Goal: Navigation & Orientation: Find specific page/section

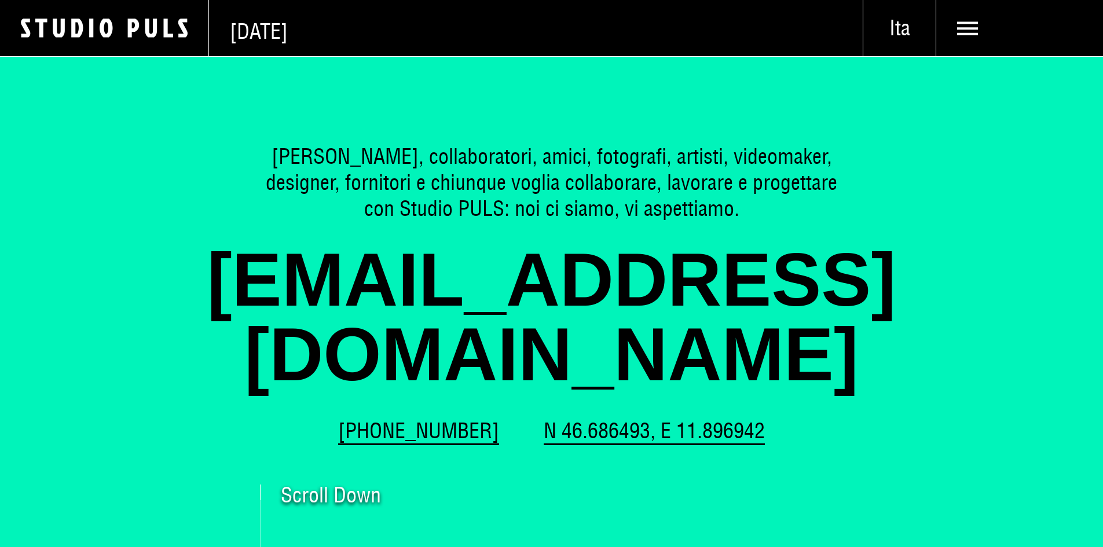
drag, startPoint x: 956, startPoint y: 37, endPoint x: 974, endPoint y: 38, distance: 17.4
click at [957, 35] on use at bounding box center [967, 27] width 21 height 13
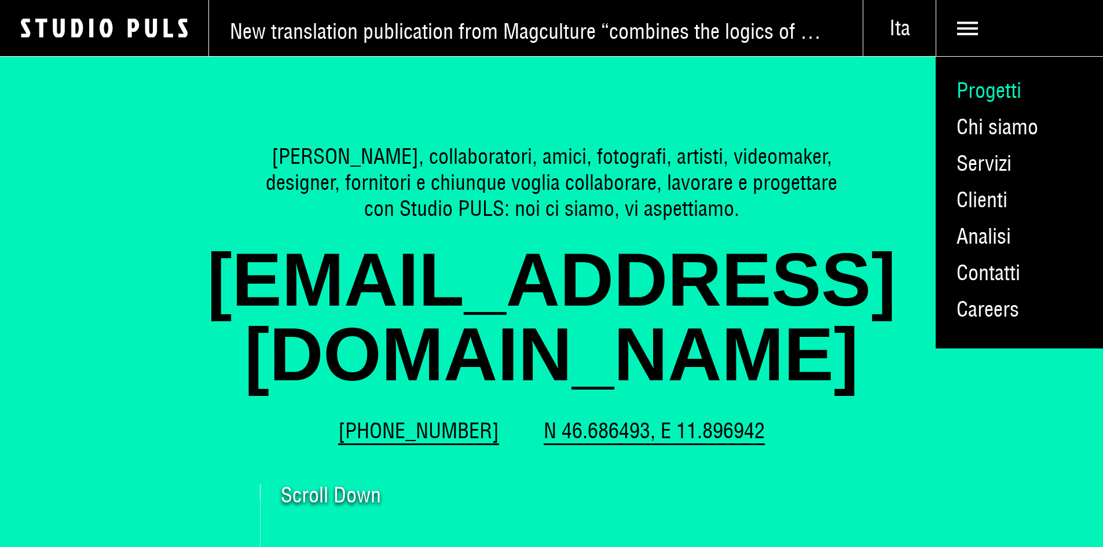
click at [1005, 107] on link "Progetti" at bounding box center [1019, 90] width 167 height 36
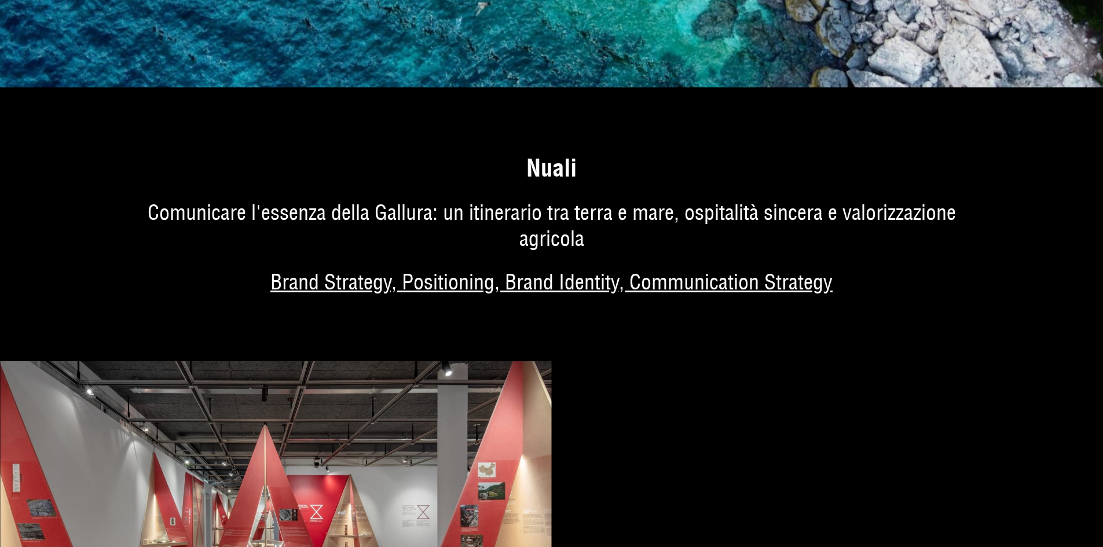
scroll to position [984, 0]
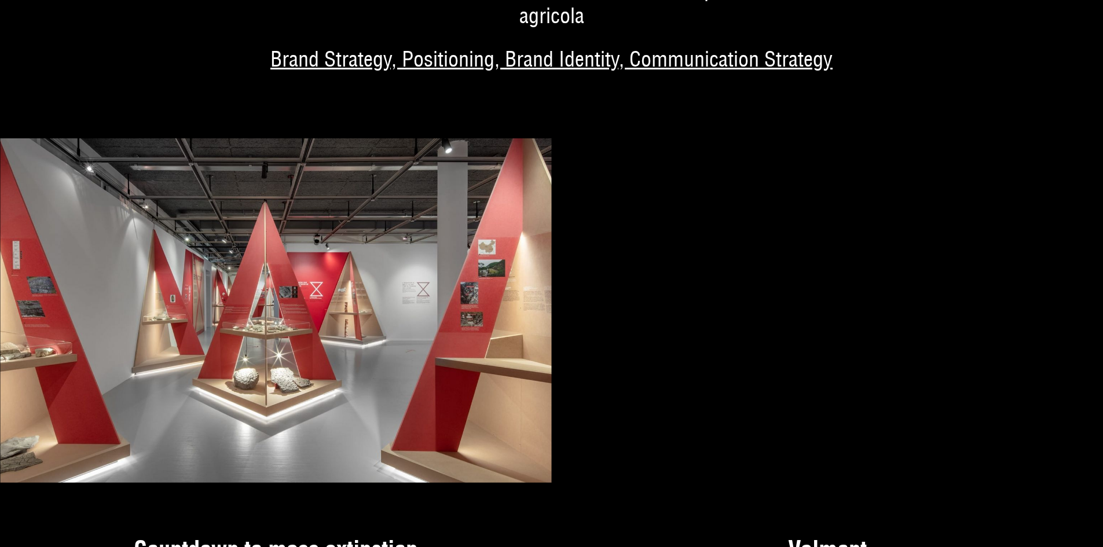
click at [305, 70] on link "Di più sul progetto" at bounding box center [551, 15] width 1103 height 248
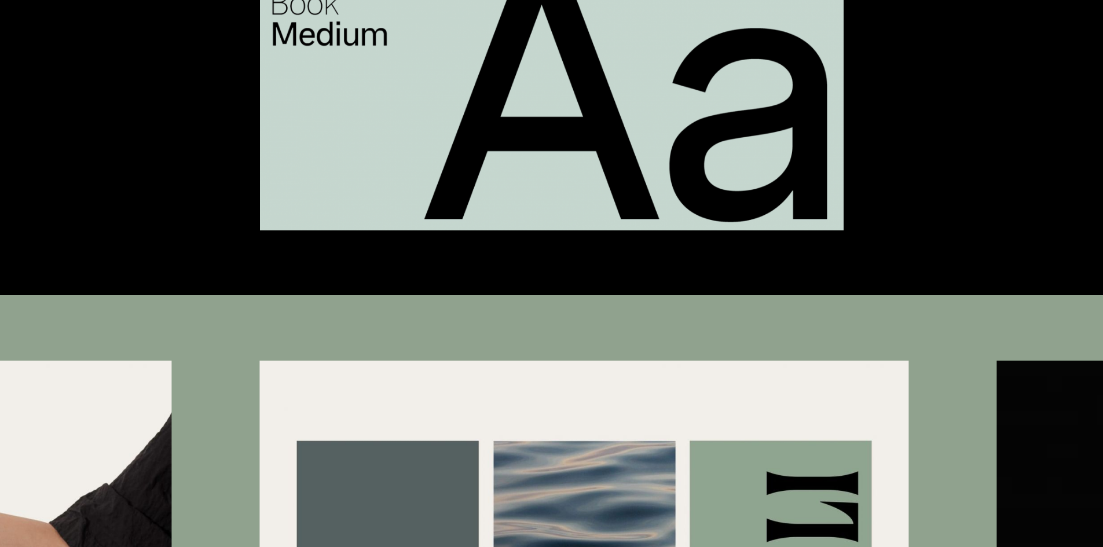
scroll to position [6372, 0]
